Goal: Task Accomplishment & Management: Manage account settings

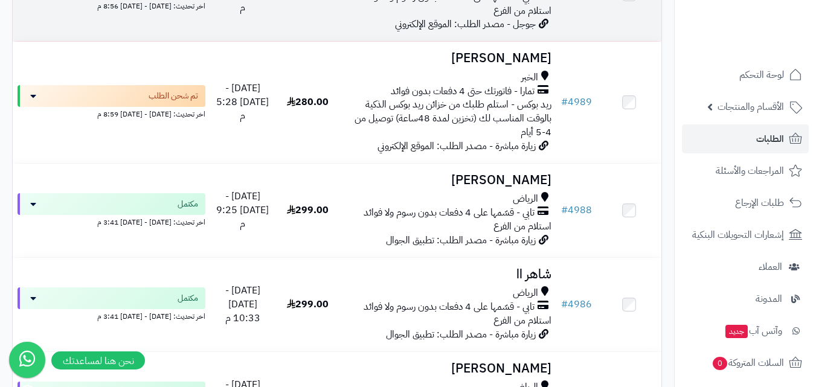
scroll to position [1027, 0]
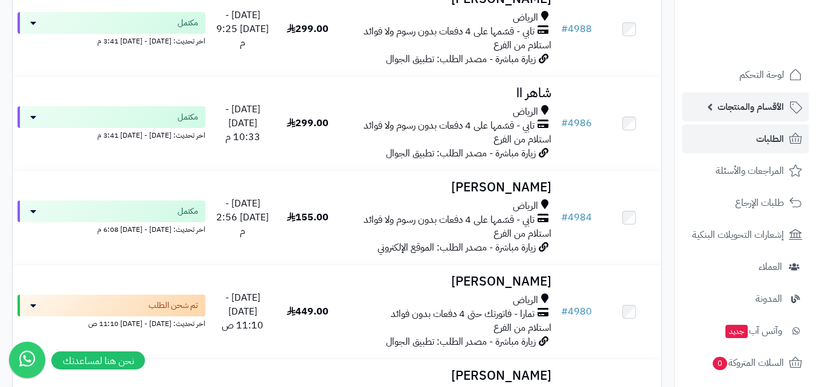
click at [743, 107] on span "الأقسام والمنتجات" at bounding box center [751, 106] width 66 height 17
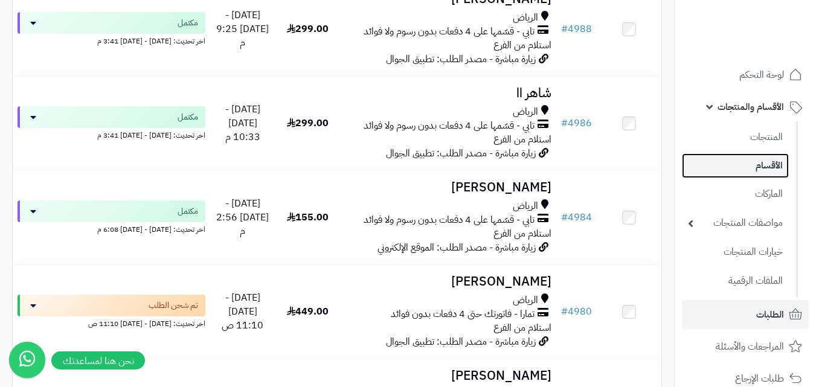
click at [759, 165] on link "الأقسام" at bounding box center [735, 165] width 107 height 25
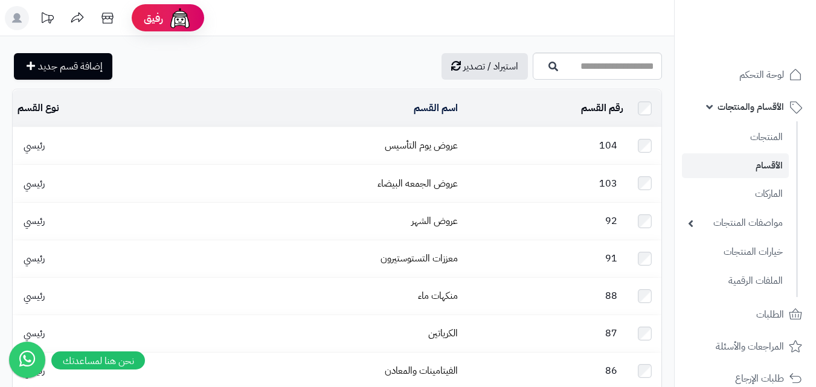
scroll to position [121, 0]
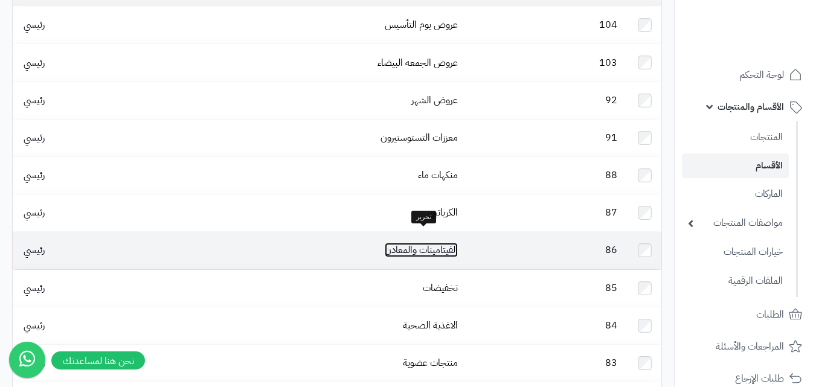
click at [437, 243] on link "الفيتامينات والمعادن" at bounding box center [421, 250] width 73 height 14
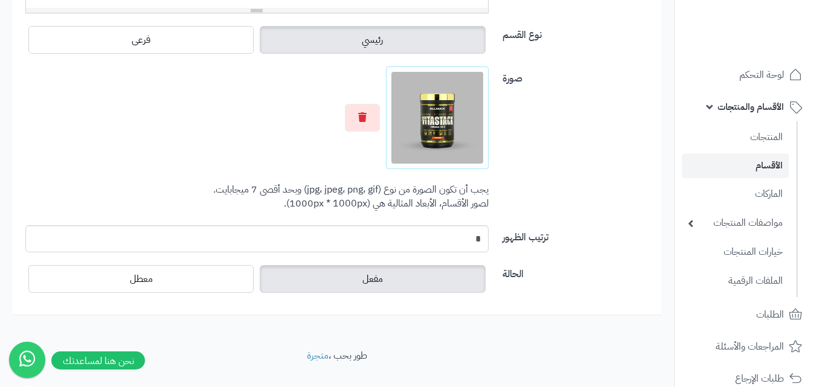
scroll to position [506, 0]
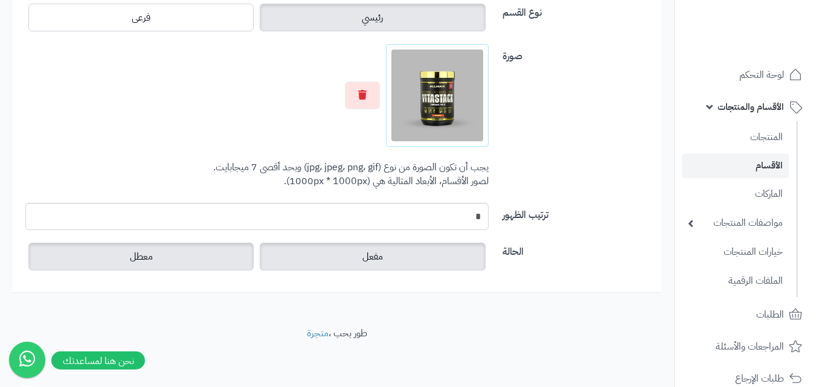
click at [174, 253] on label "معطل" at bounding box center [140, 257] width 225 height 28
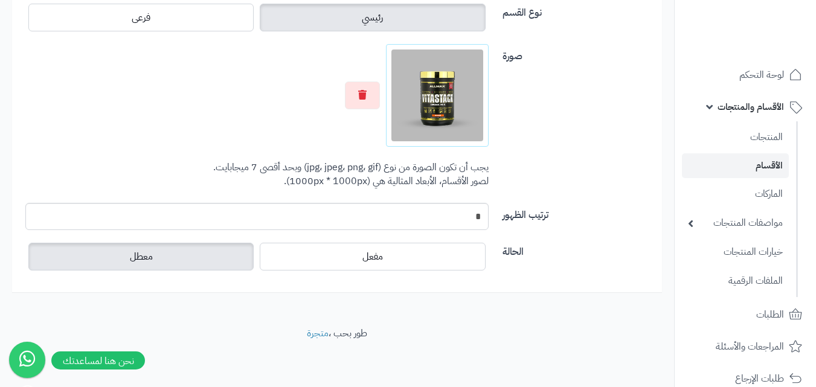
scroll to position [0, 0]
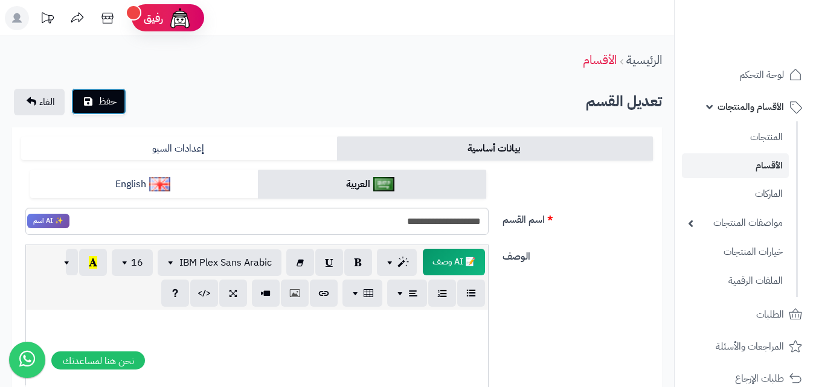
click at [107, 98] on span "حفظ" at bounding box center [107, 101] width 18 height 14
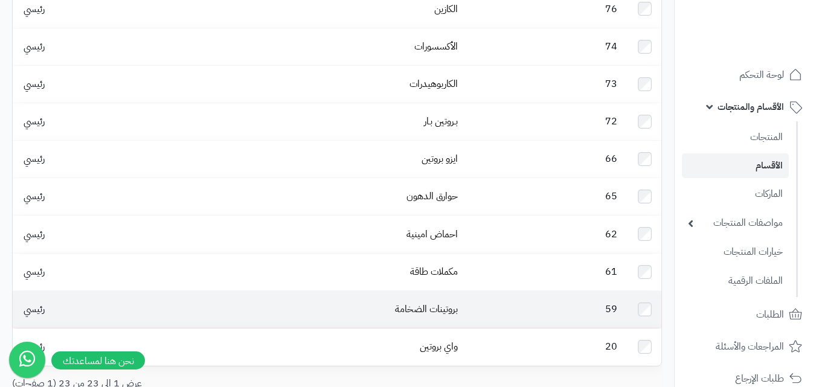
scroll to position [717, 0]
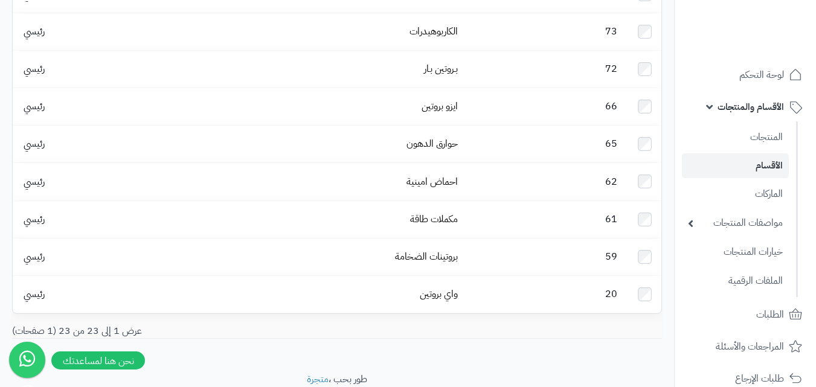
click at [771, 112] on span "الأقسام والمنتجات" at bounding box center [751, 106] width 66 height 17
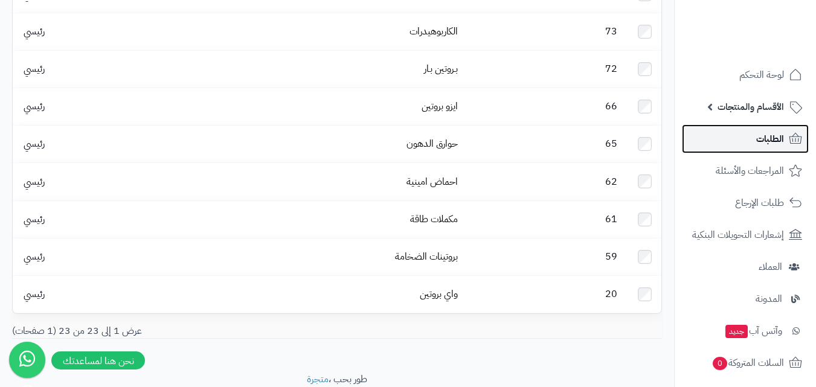
click at [764, 140] on span "الطلبات" at bounding box center [770, 138] width 28 height 17
